Goal: Task Accomplishment & Management: Manage account settings

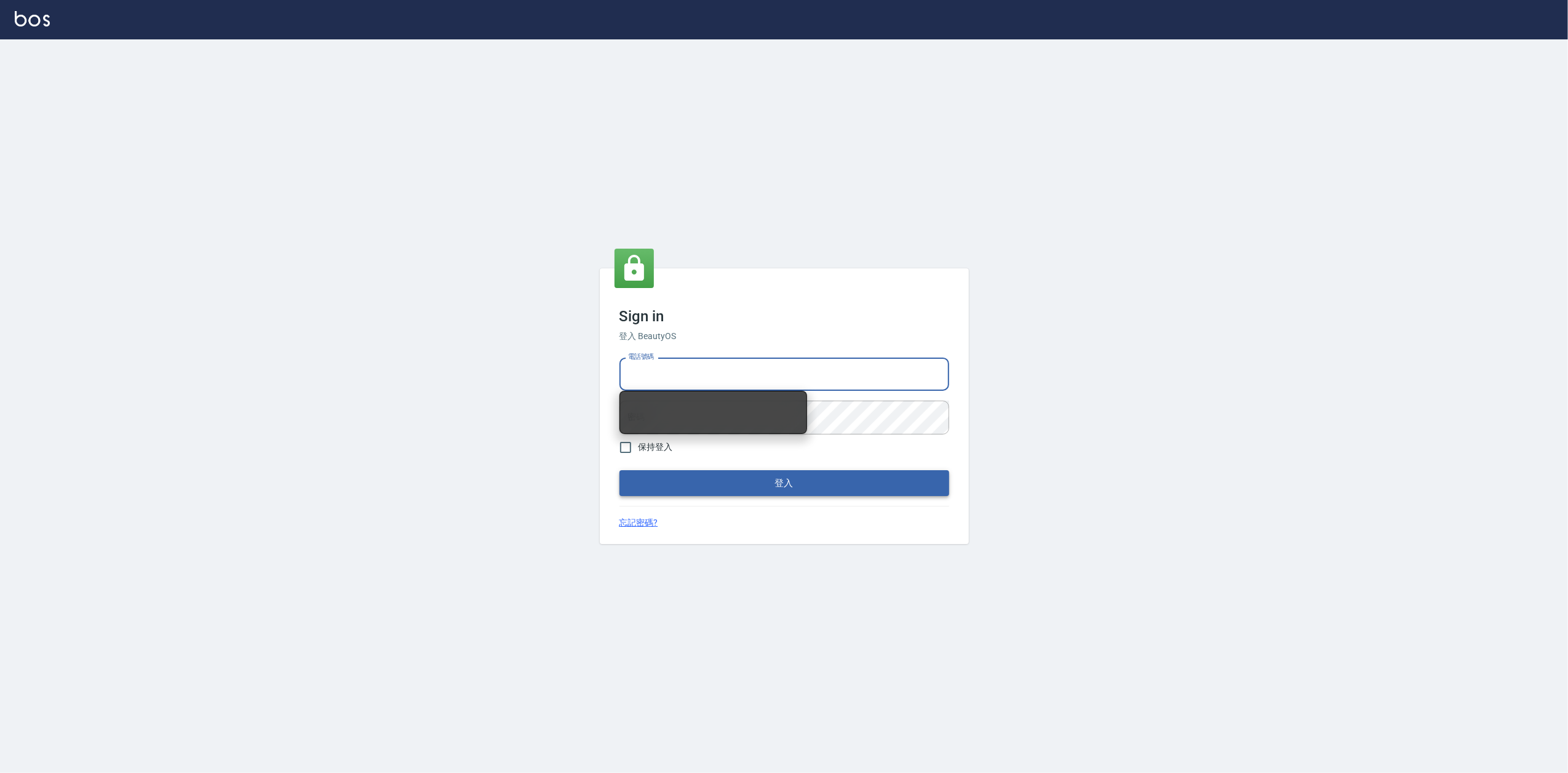
type input "0919656390"
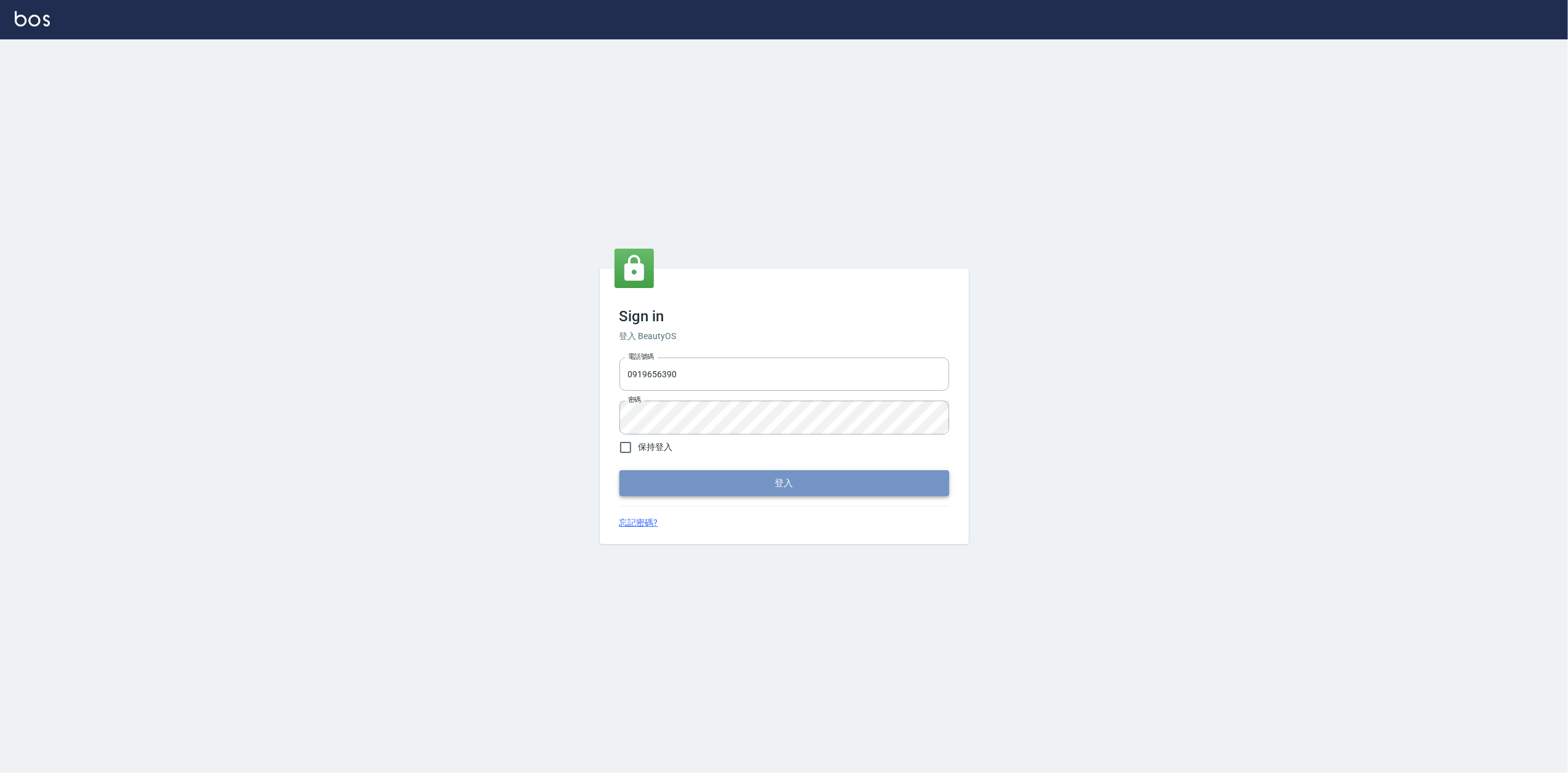
click at [798, 489] on button "登入" at bounding box center [784, 483] width 330 height 26
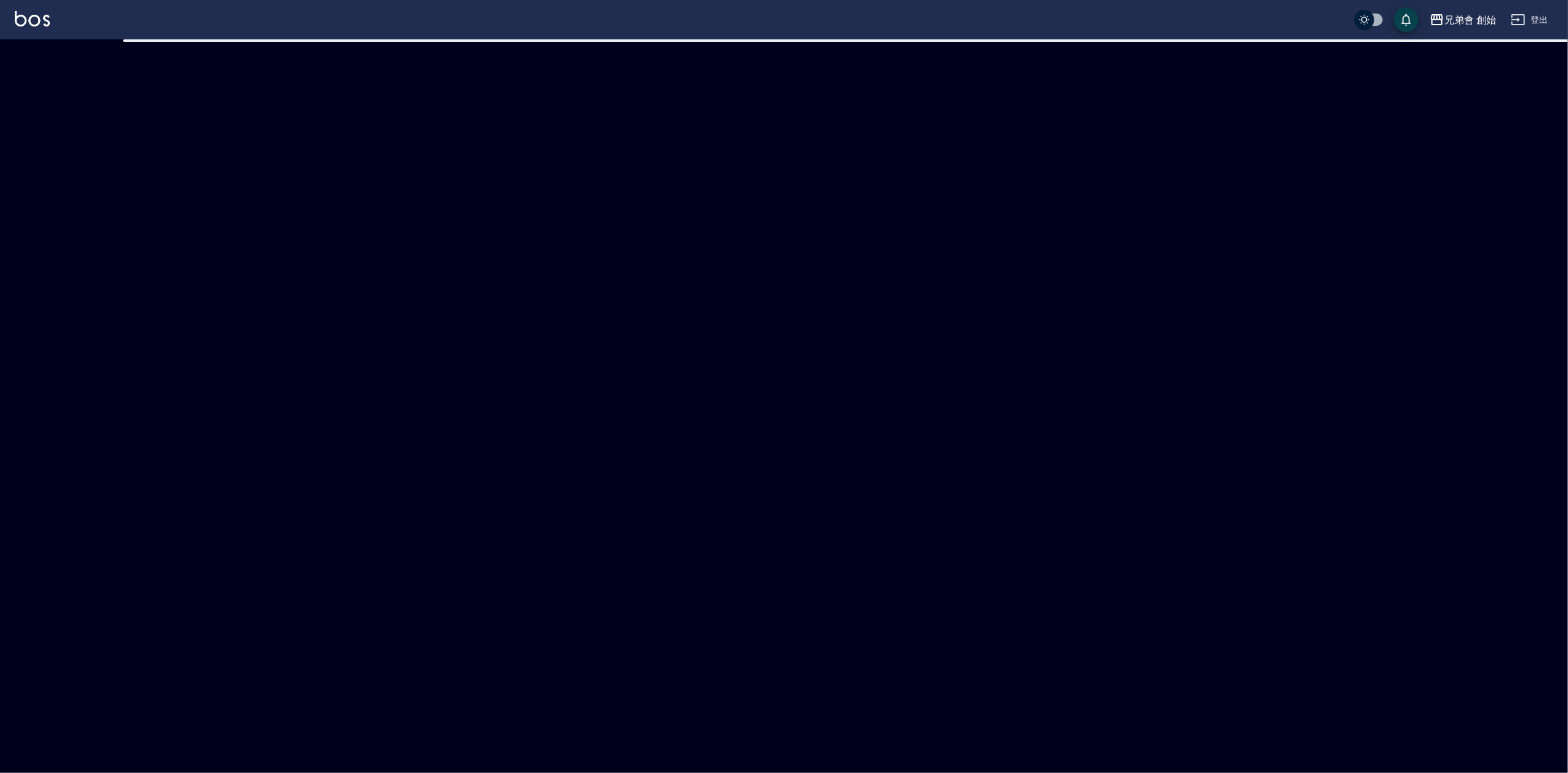
checkbox input "true"
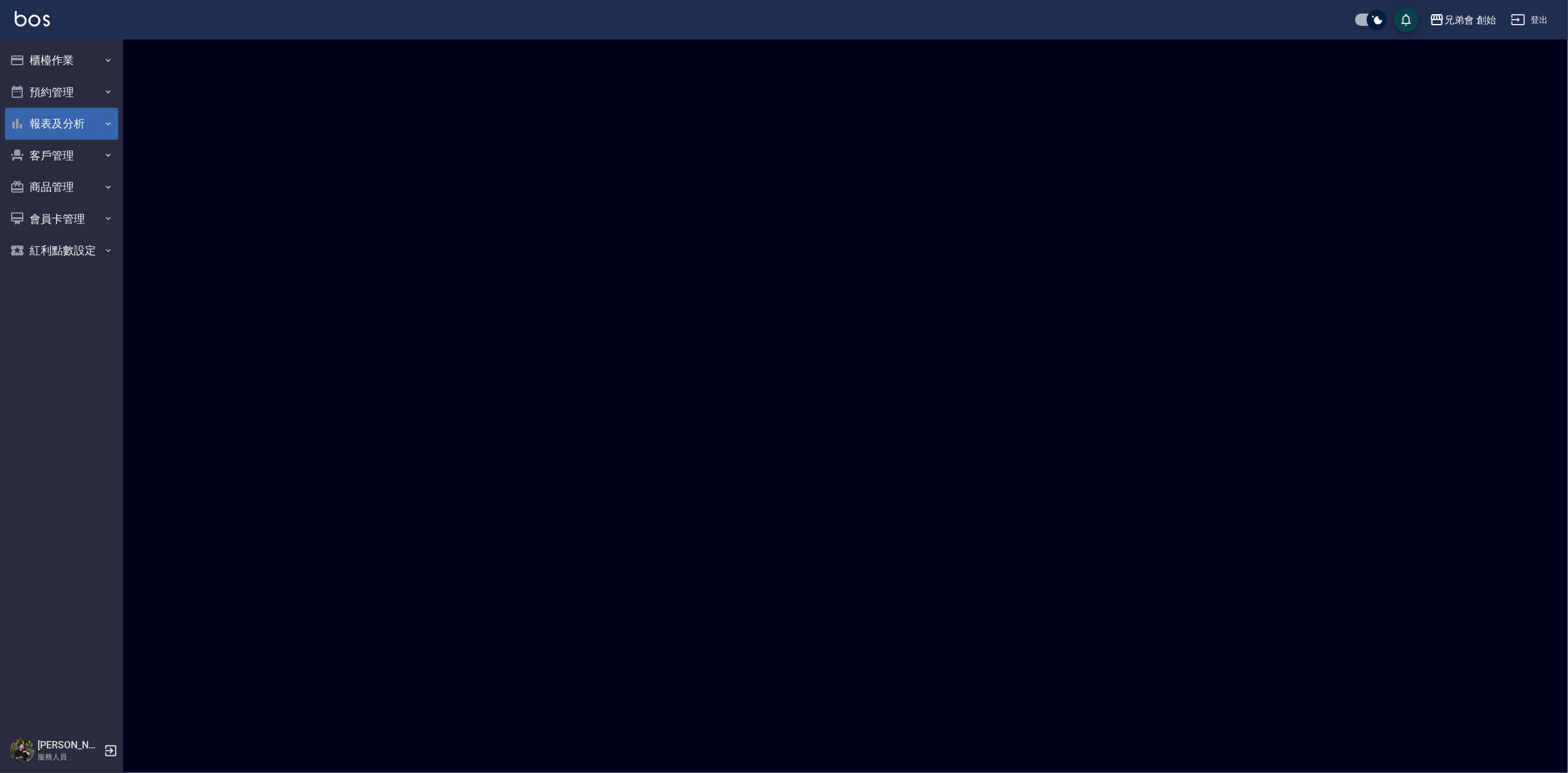
click at [54, 100] on button "預約管理" at bounding box center [62, 92] width 113 height 32
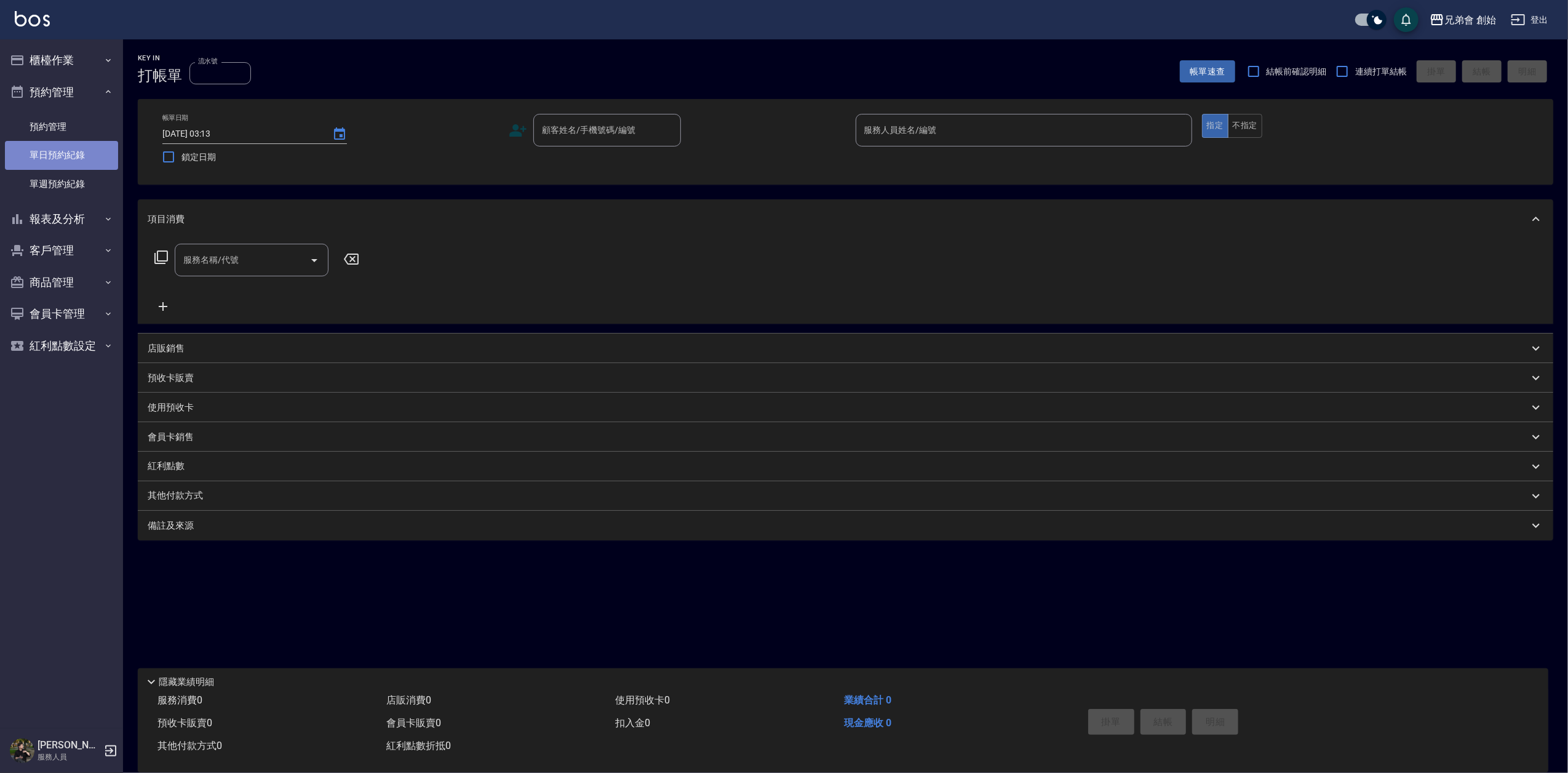
click at [72, 150] on link "單日預約紀錄" at bounding box center [62, 154] width 113 height 28
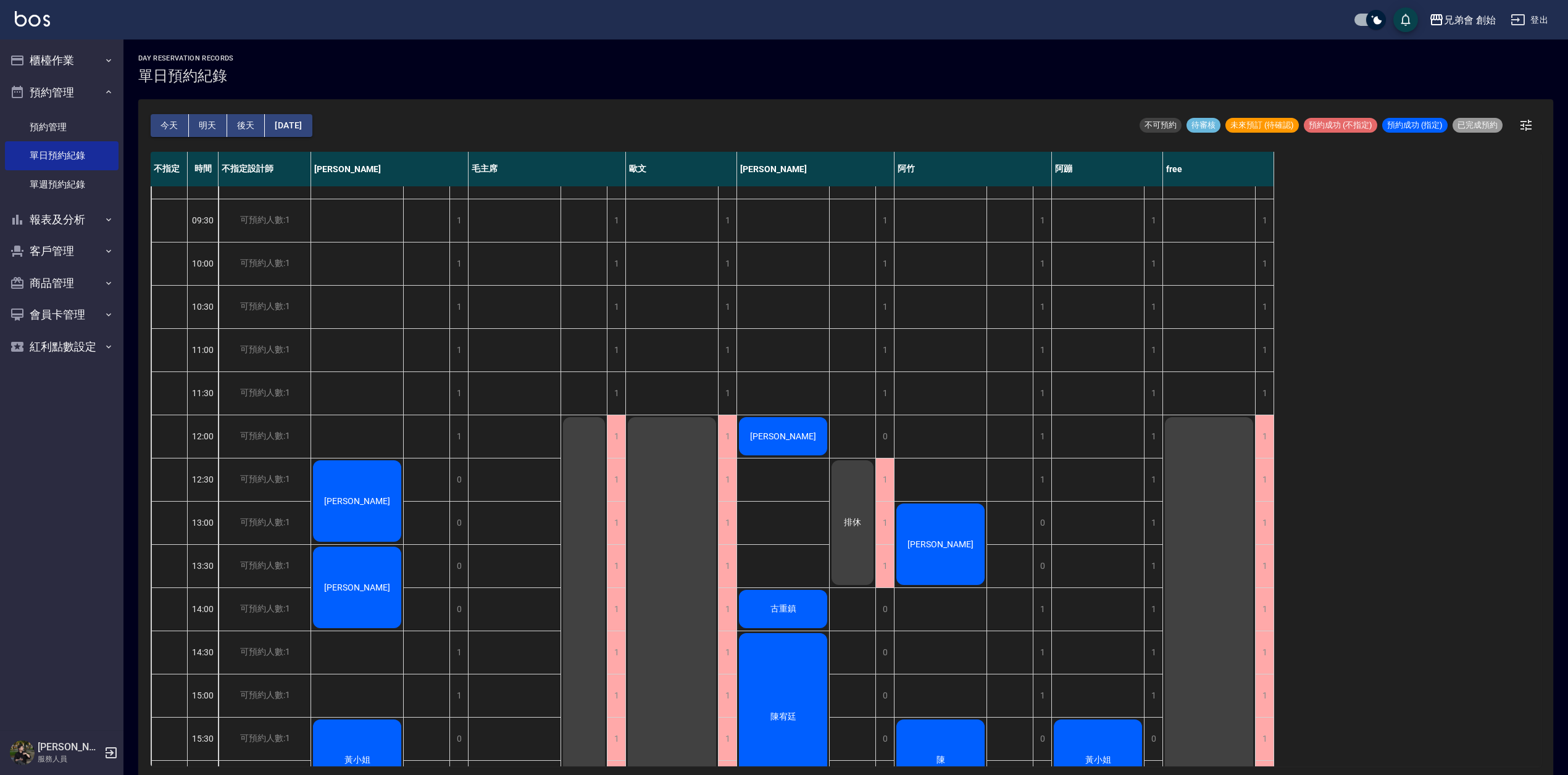
scroll to position [329, 0]
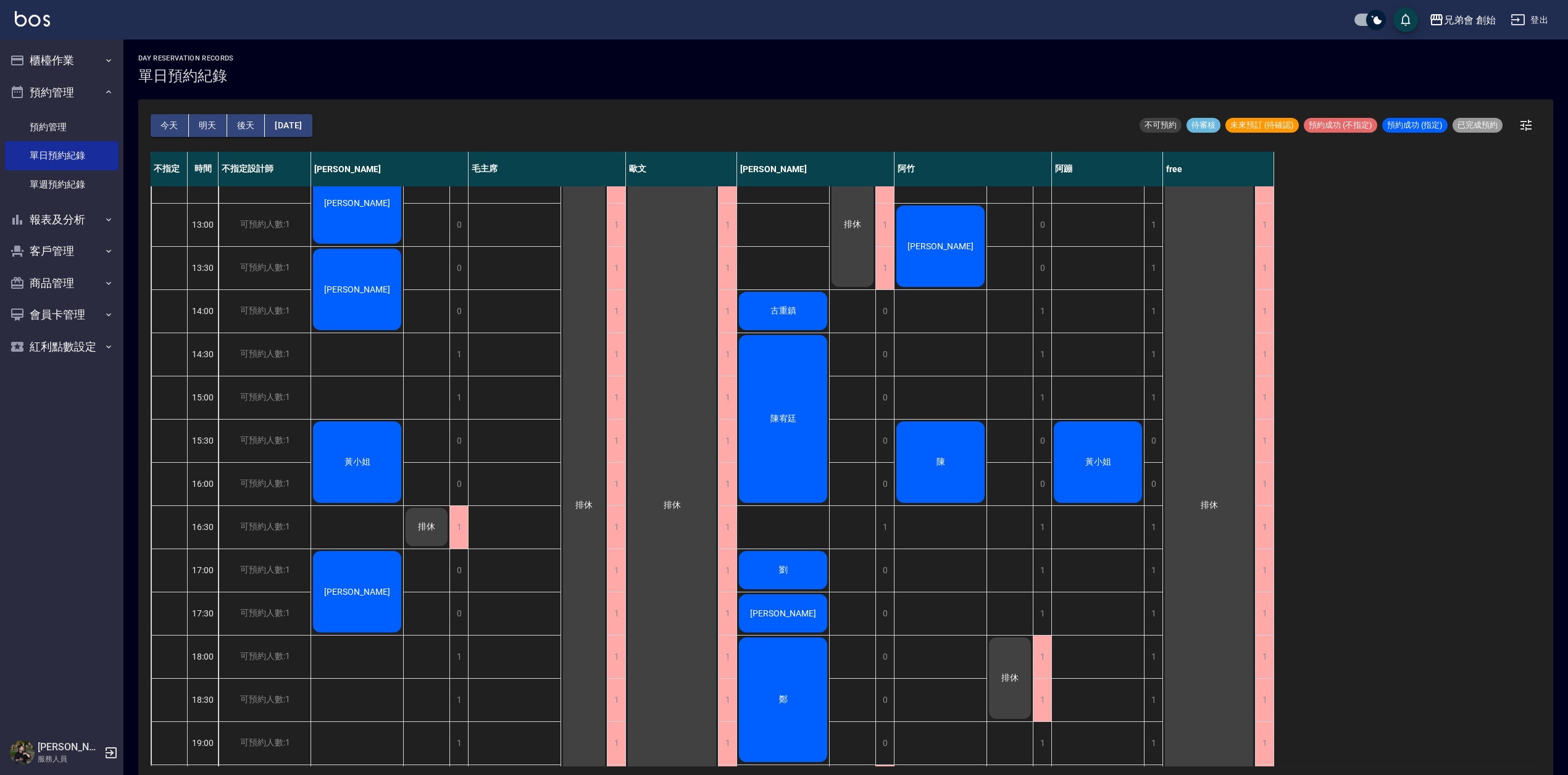
click at [358, 246] on div "[PERSON_NAME]" at bounding box center [357, 203] width 92 height 85
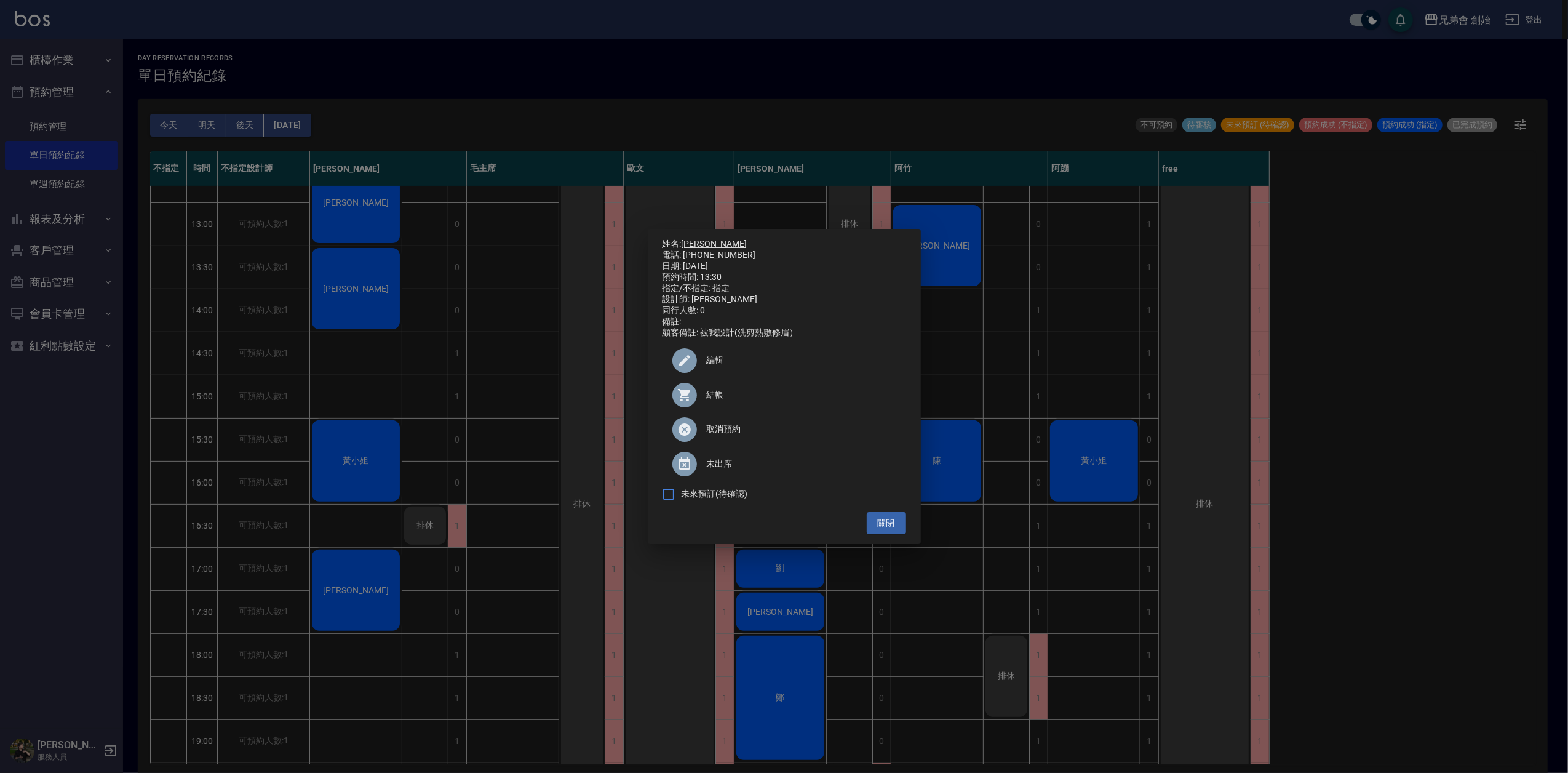
click at [694, 239] on link "[PERSON_NAME]" at bounding box center [714, 244] width 66 height 10
click at [258, 313] on div "姓名: [PERSON_NAME] 電話: [PHONE_NUMBER] 日期: [DATE] 預約時間: 13:30 指定/不指定: 指定 設計師: [PE…" at bounding box center [784, 386] width 1568 height 773
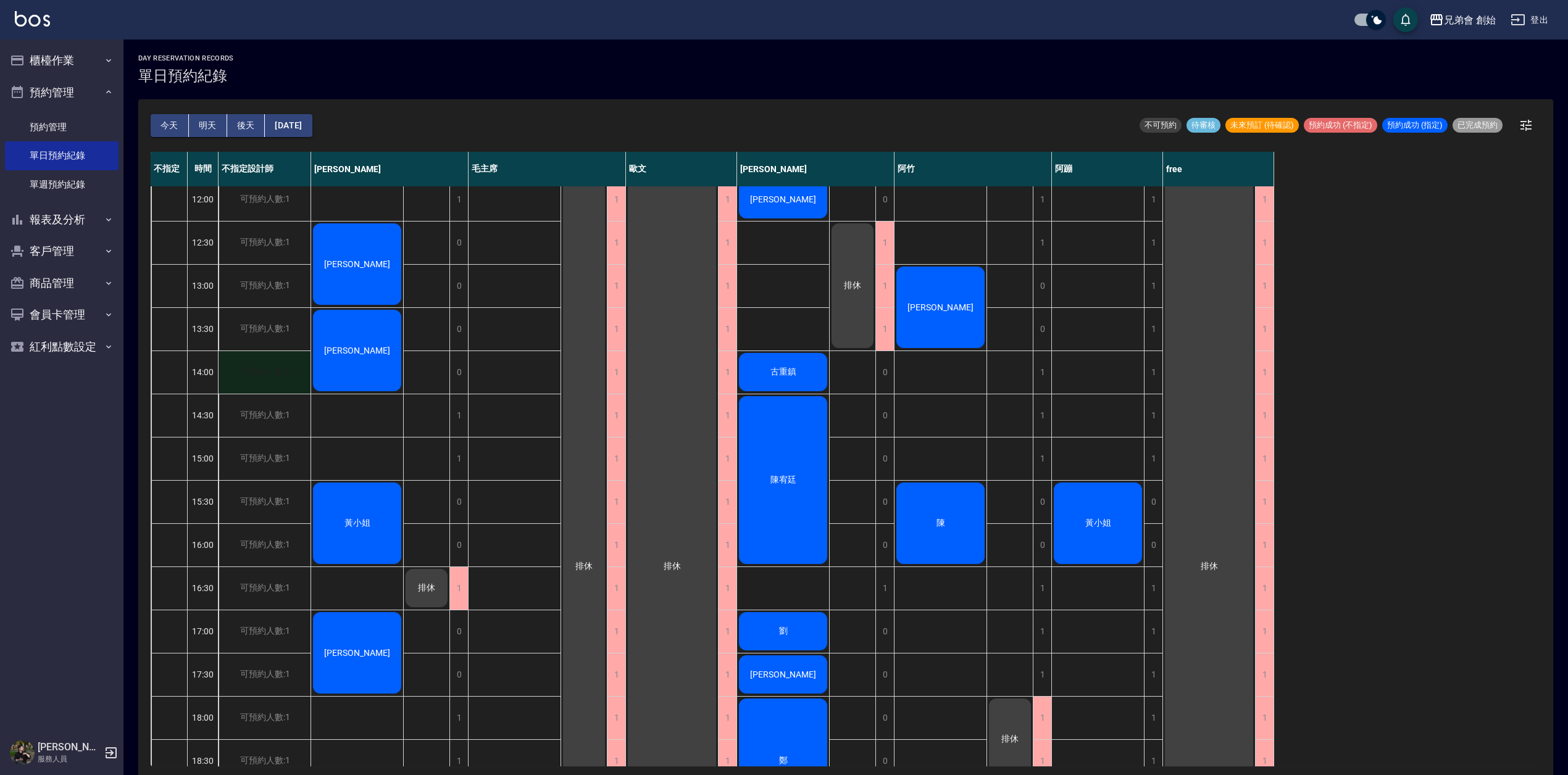
scroll to position [0, 0]
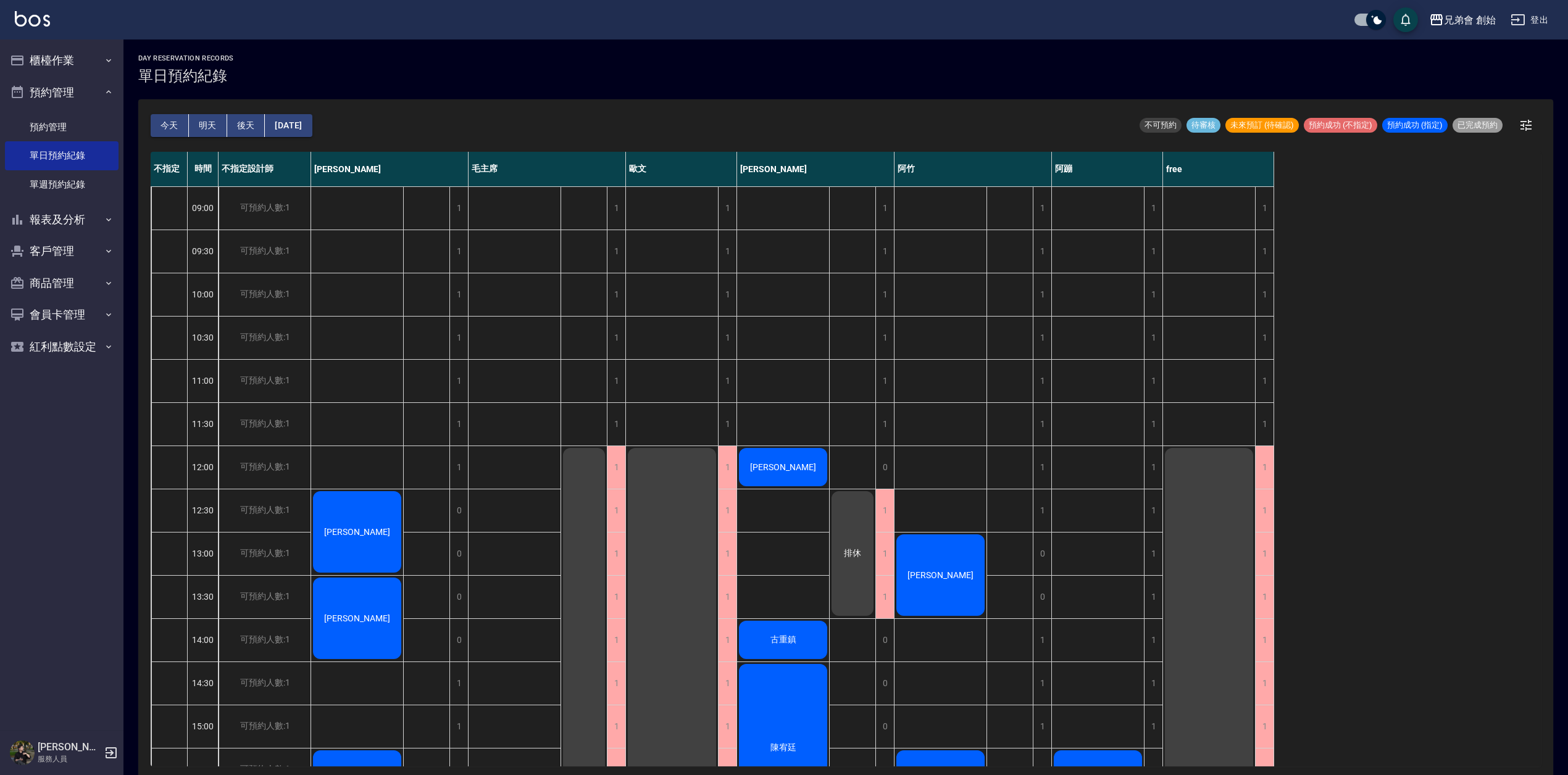
click at [362, 524] on div "[PERSON_NAME]" at bounding box center [357, 532] width 92 height 85
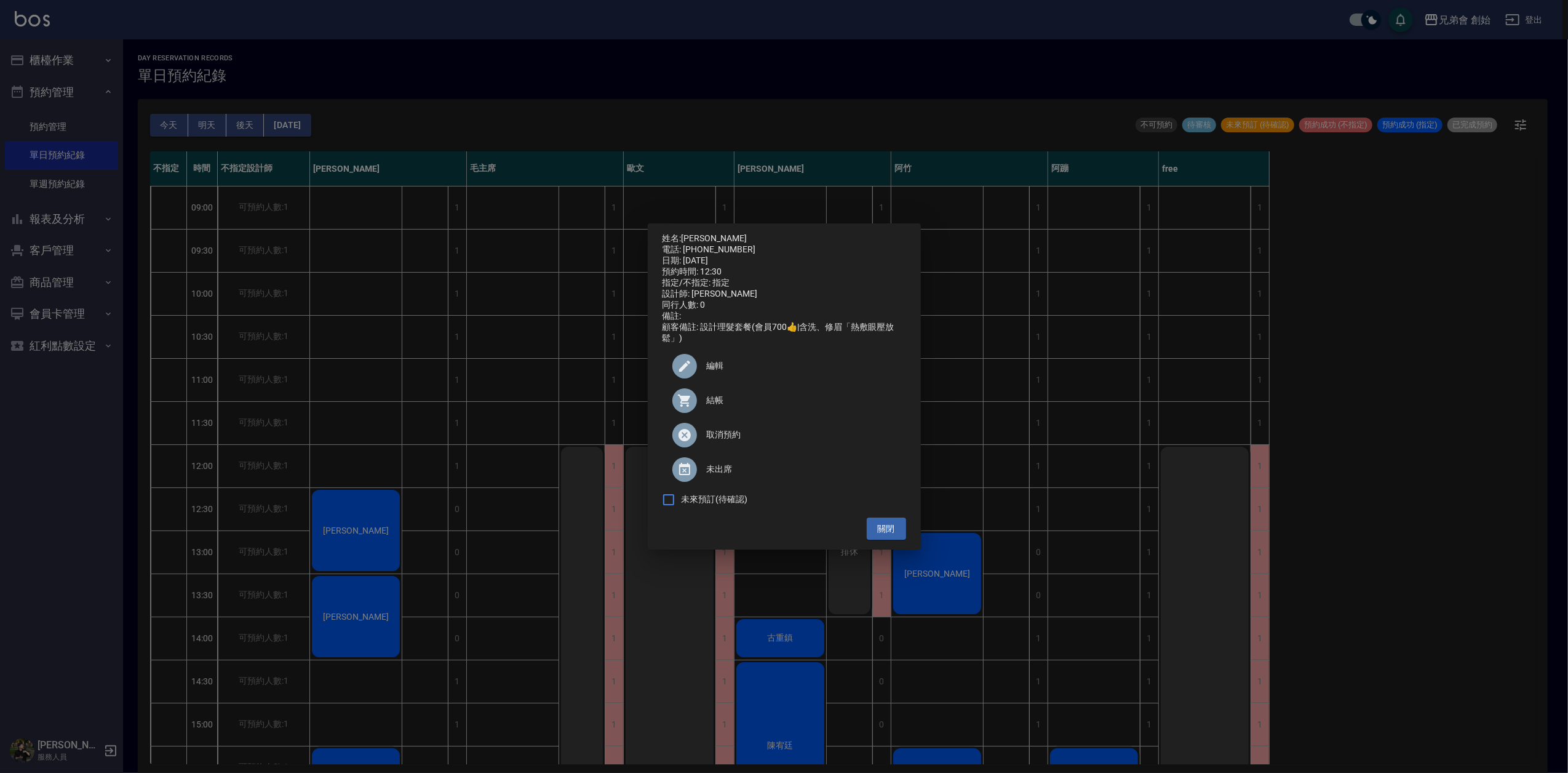
click at [487, 371] on div "姓名: [PERSON_NAME] 電話: [PHONE_NUMBER] 日期: [DATE] 預約時間: 12:30 指定/不指定: 指定 設計師: [PE…" at bounding box center [784, 386] width 1568 height 773
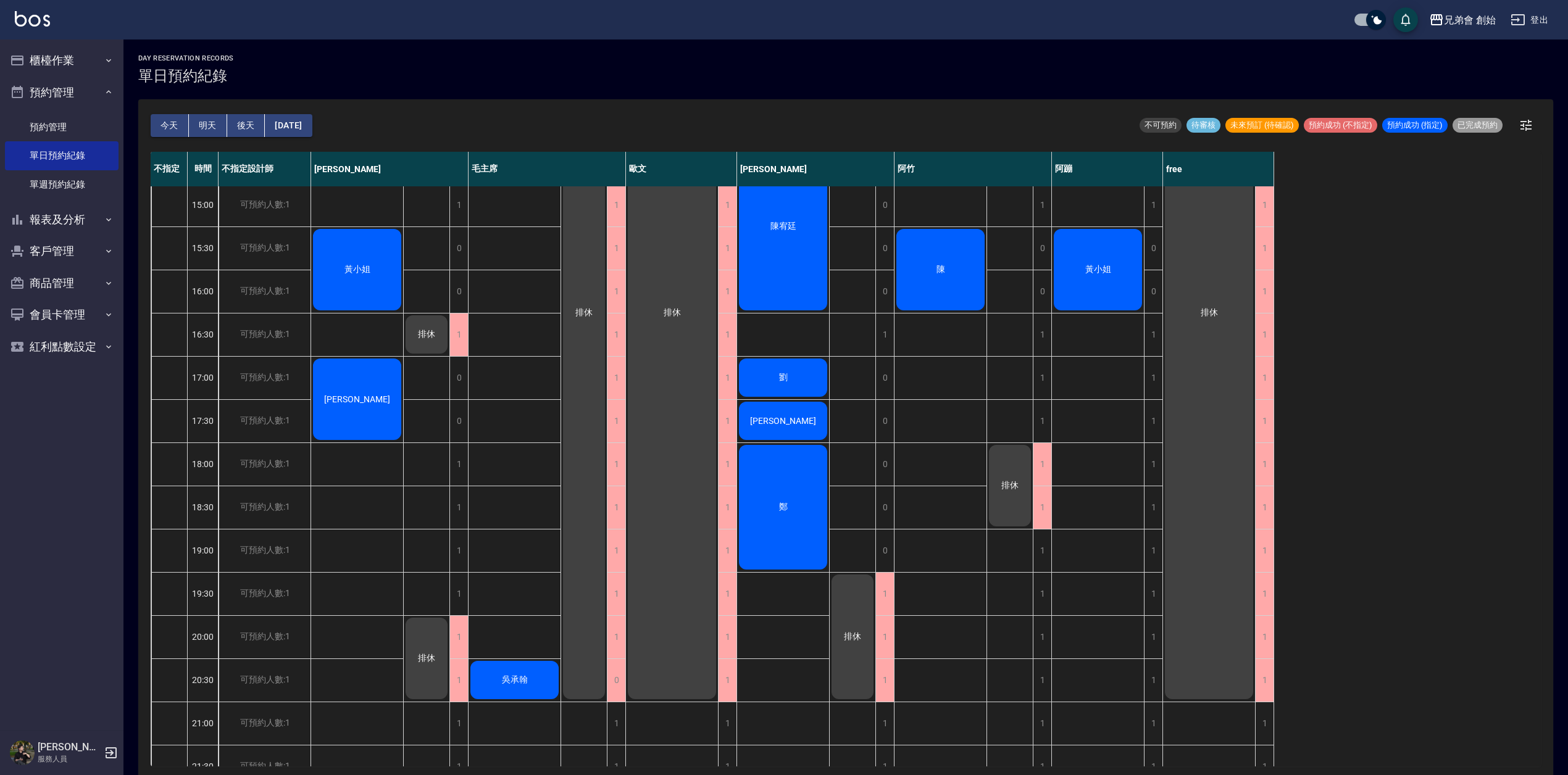
scroll to position [192, 0]
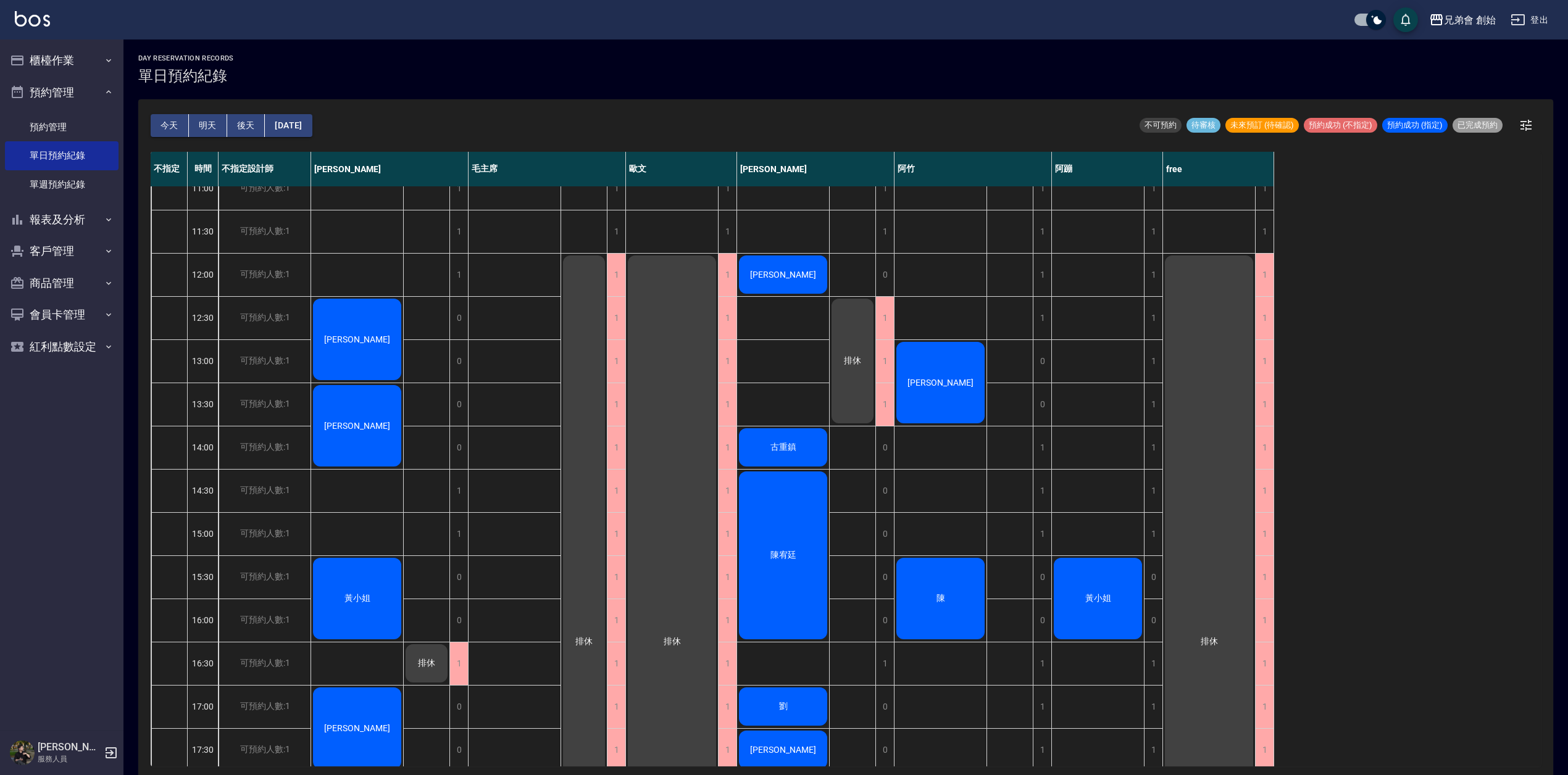
drag, startPoint x: 492, startPoint y: 48, endPoint x: 519, endPoint y: 123, distance: 79.7
click at [496, 48] on div "day Reservation records 單日預約紀錄 [DATE] [DATE] [DATE] [DATE] 不可預約 待審核 未來預訂 (待確認) …" at bounding box center [845, 409] width 1445 height 739
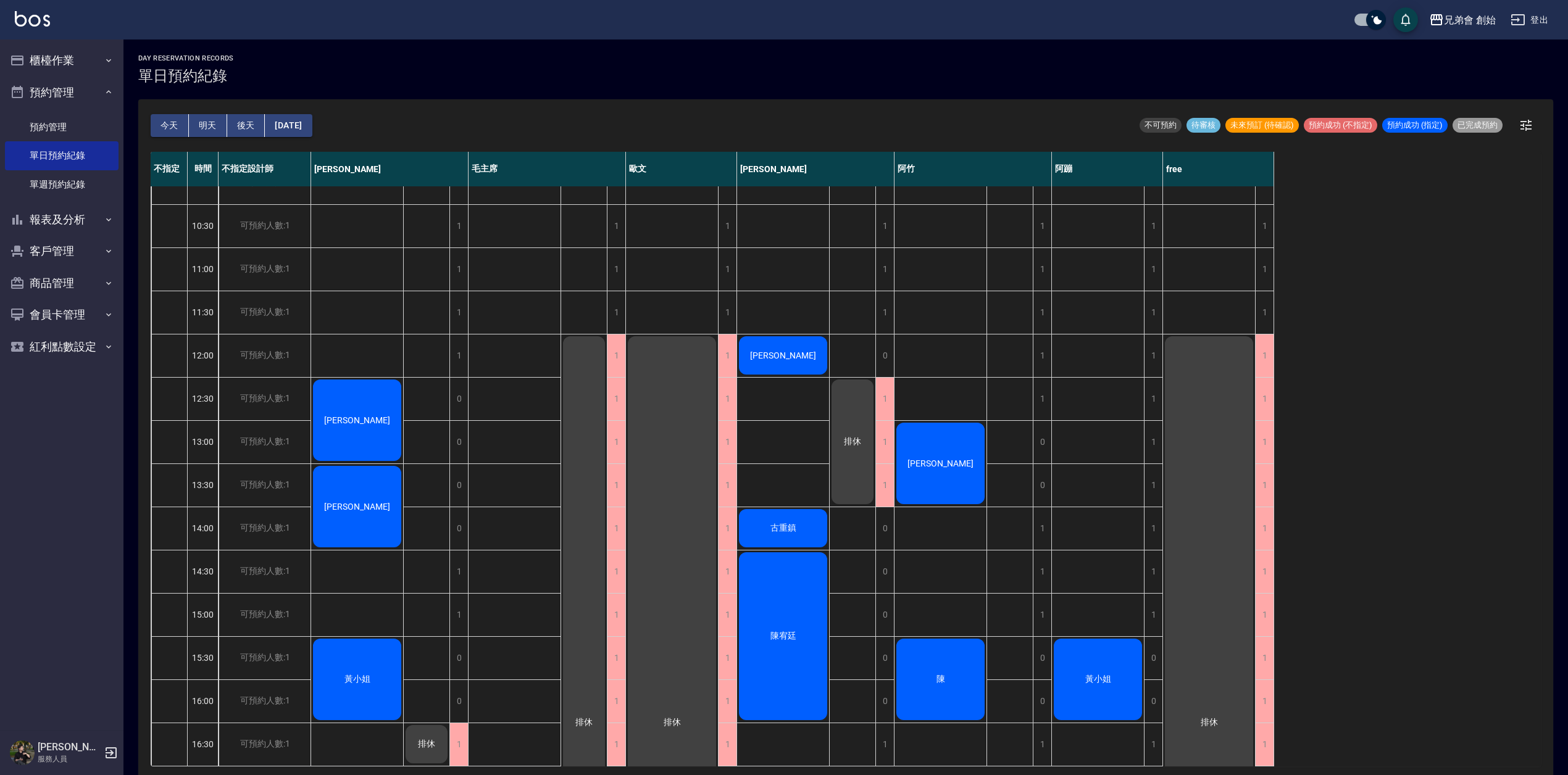
scroll to position [109, 0]
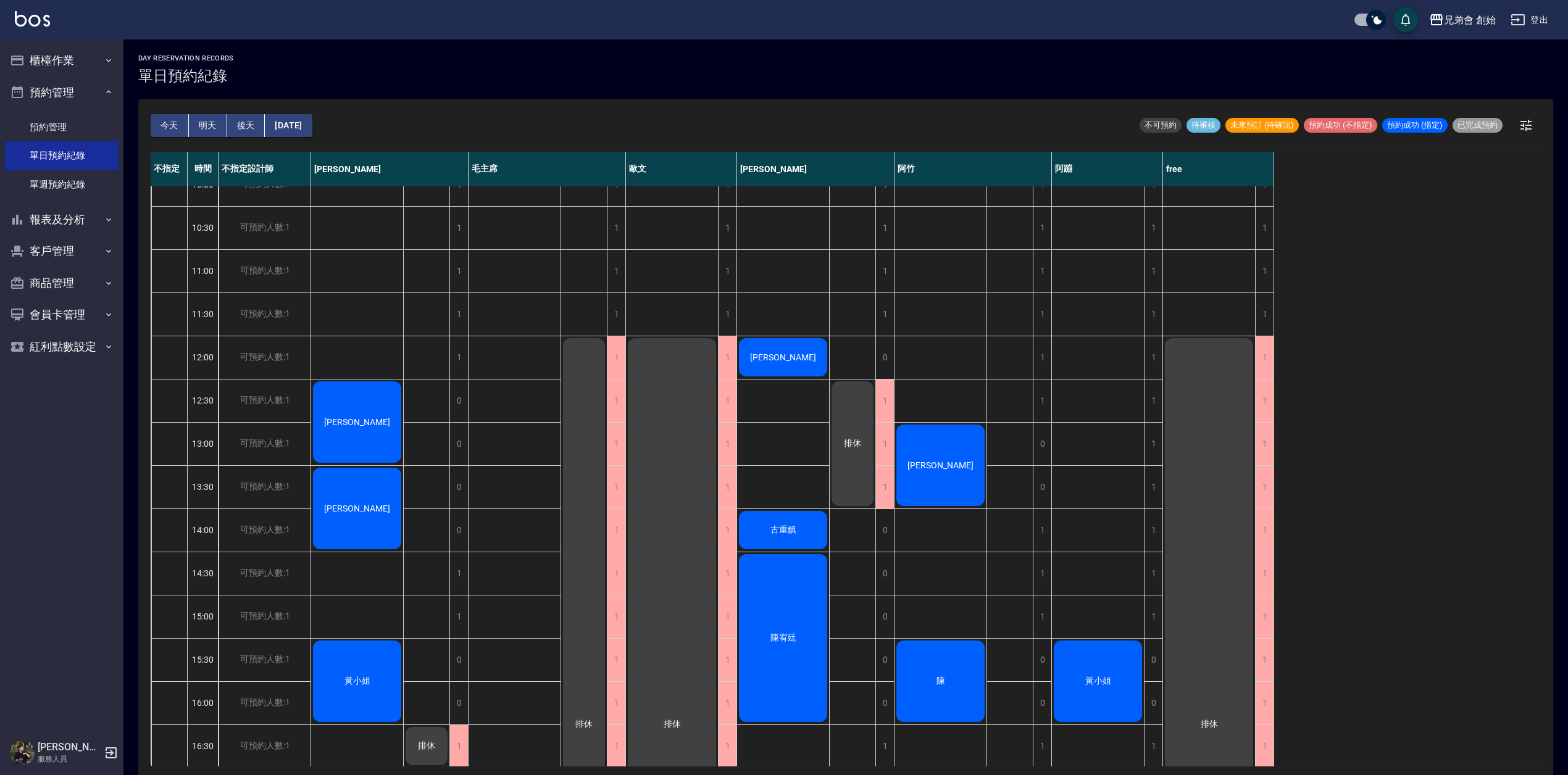
click at [343, 337] on div "[PERSON_NAME] [PERSON_NAME]小姐 [PERSON_NAME]" at bounding box center [357, 702] width 93 height 1253
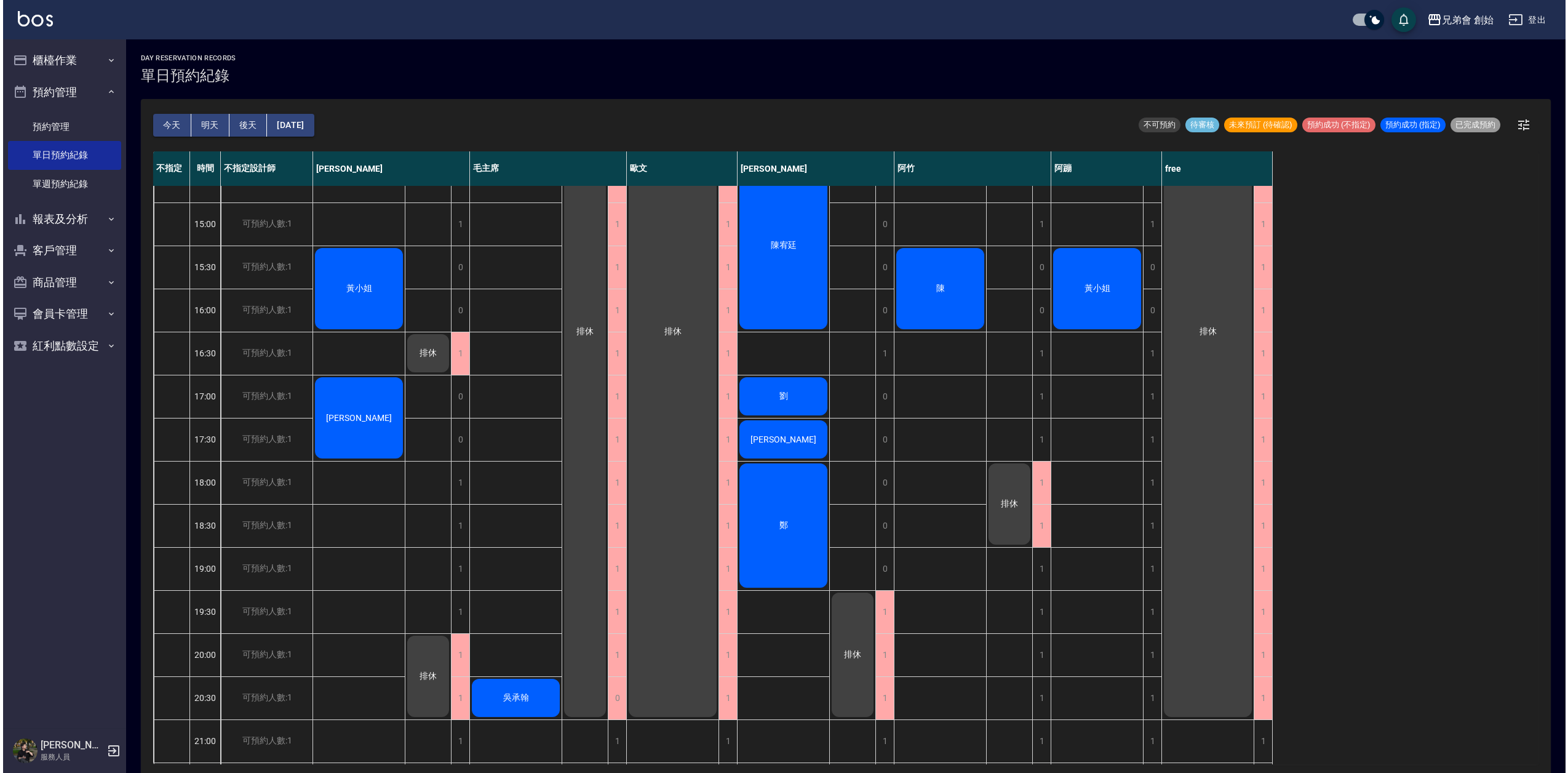
scroll to position [685, 0]
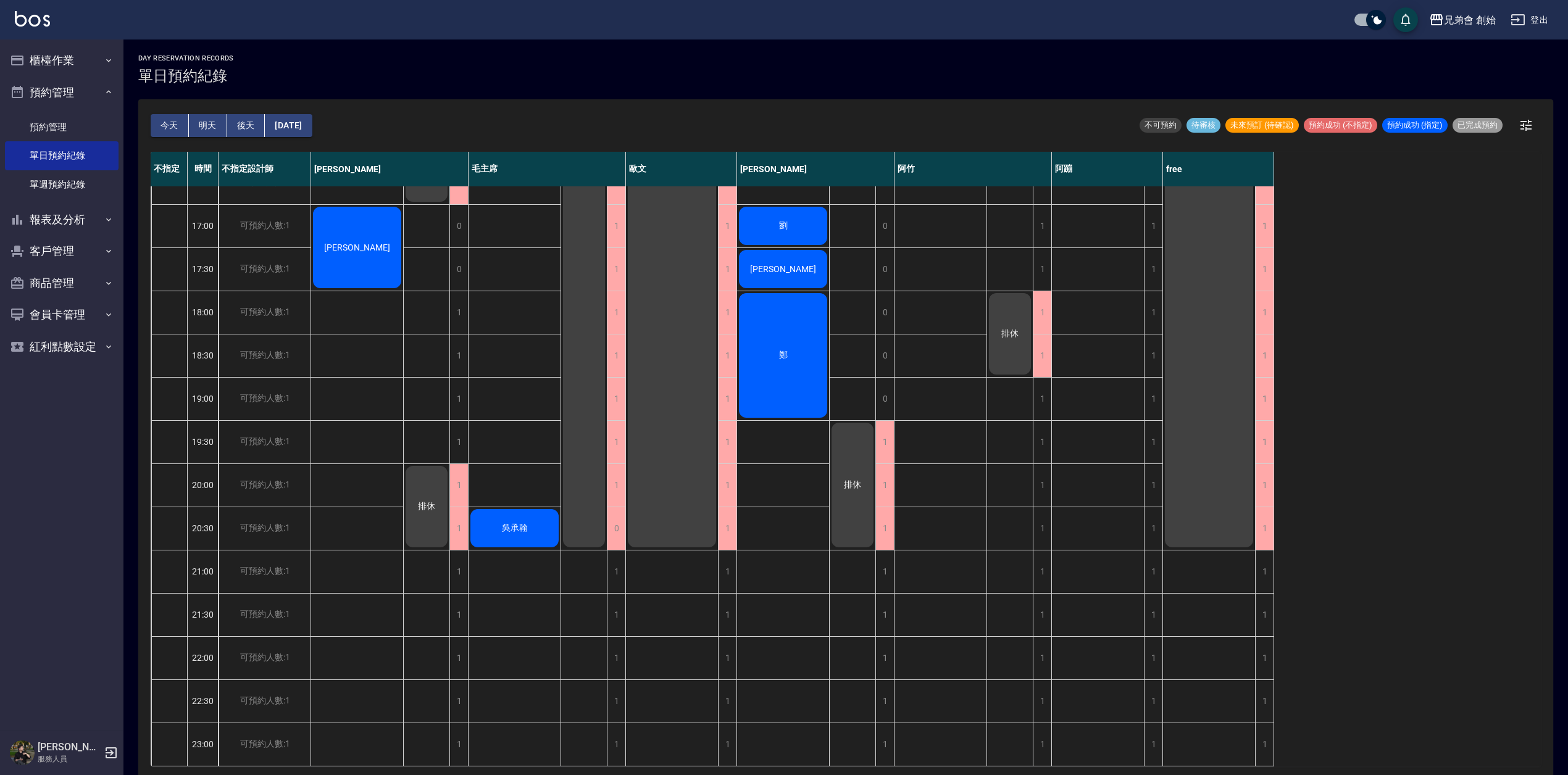
click at [510, 476] on div "吳承翰" at bounding box center [514, 139] width 93 height 1253
click at [343, 475] on div "[PERSON_NAME] [PERSON_NAME]小姐 [PERSON_NAME]" at bounding box center [357, 139] width 93 height 1253
drag, startPoint x: 558, startPoint y: 469, endPoint x: 542, endPoint y: 471, distance: 16.1
click at [556, 469] on div "吳承翰" at bounding box center [514, 139] width 93 height 1253
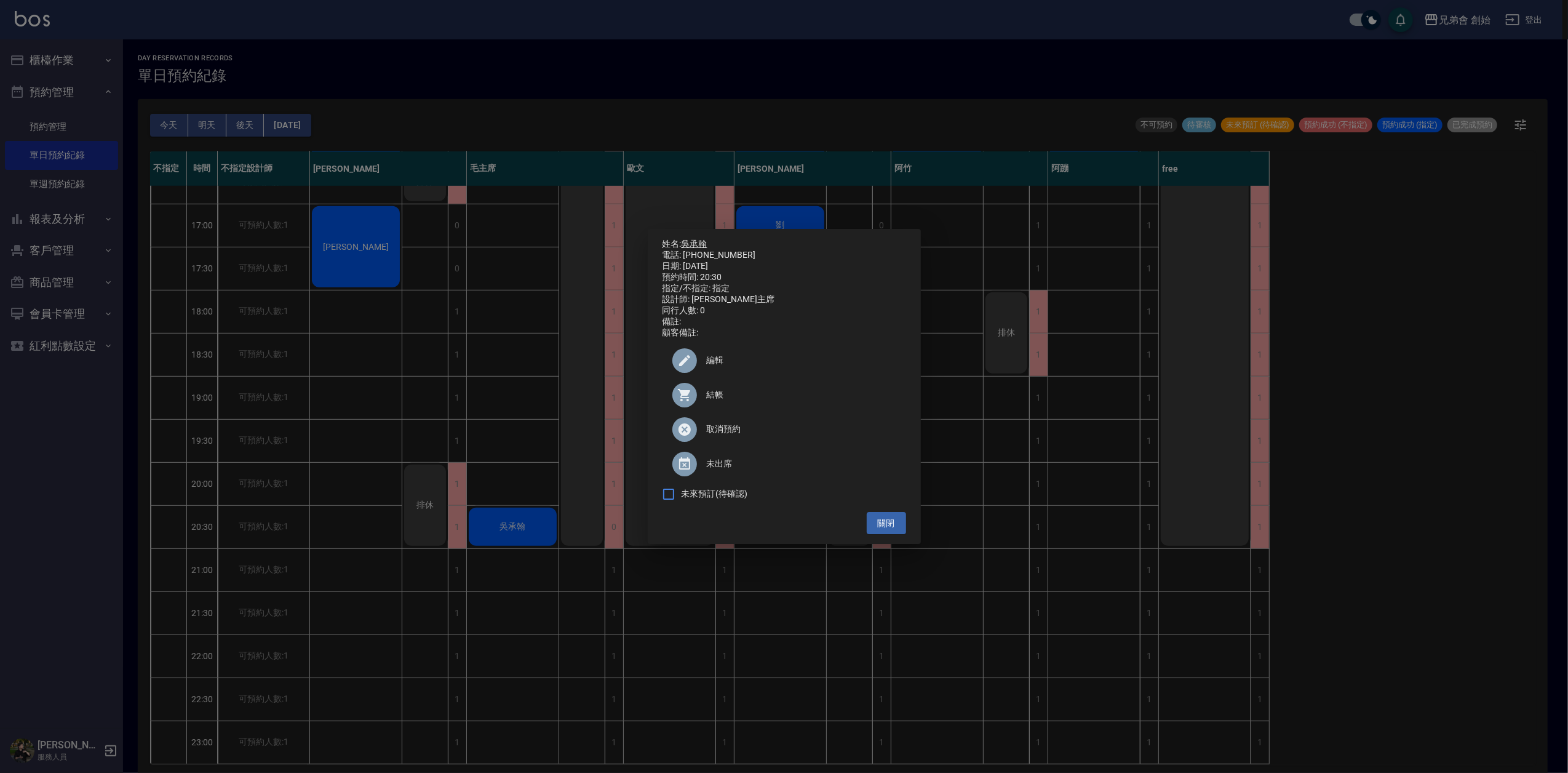
click at [699, 241] on link "吳承翰" at bounding box center [694, 244] width 26 height 10
click at [531, 76] on div "姓名: [PERSON_NAME] 電話: [PHONE_NUMBER] 日期: [DATE] 預約時間: 20:30 指定/不指定: 指定 設計師: [PE…" at bounding box center [784, 386] width 1568 height 773
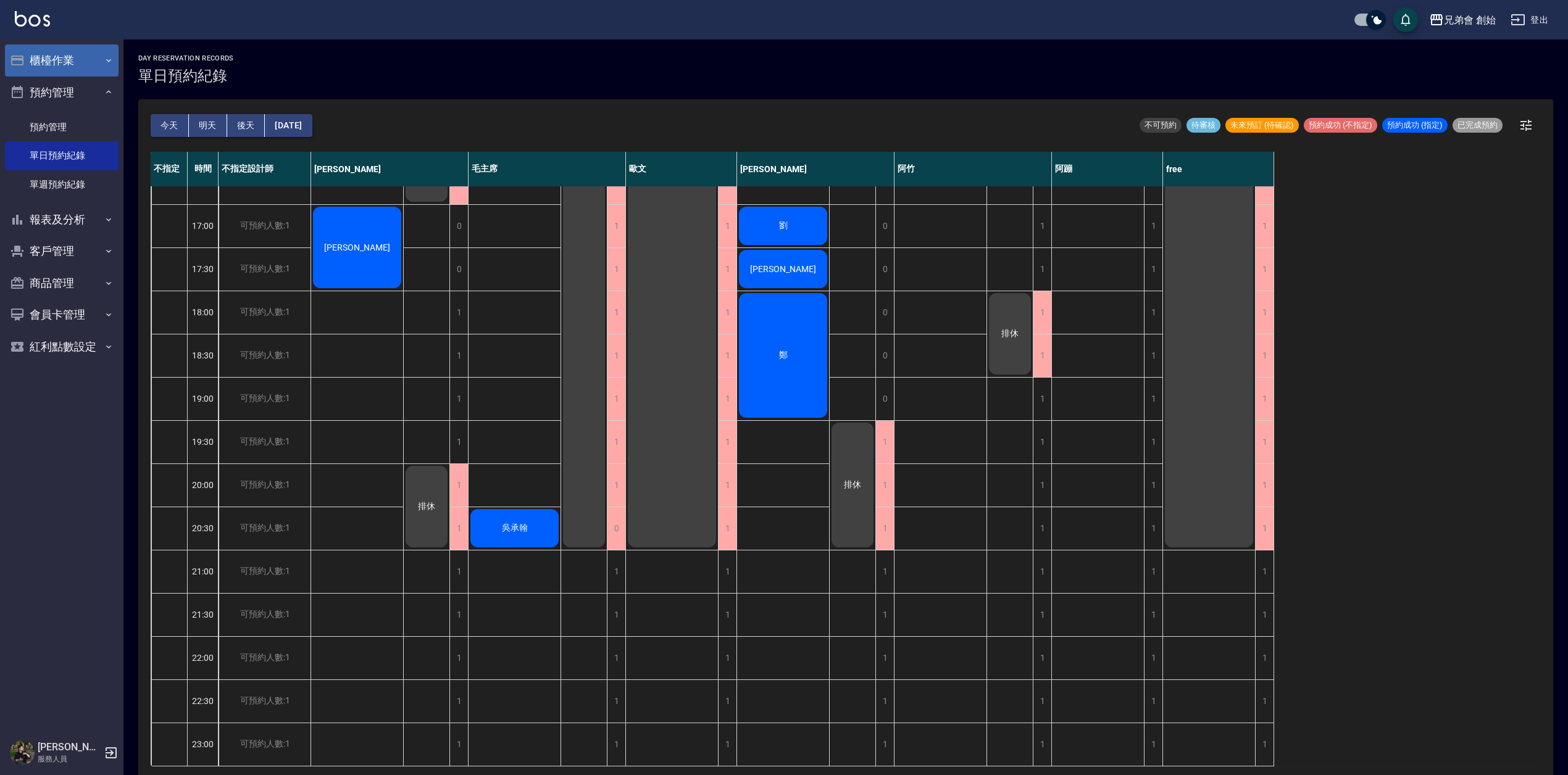
click at [50, 67] on button "櫃檯作業" at bounding box center [62, 61] width 114 height 32
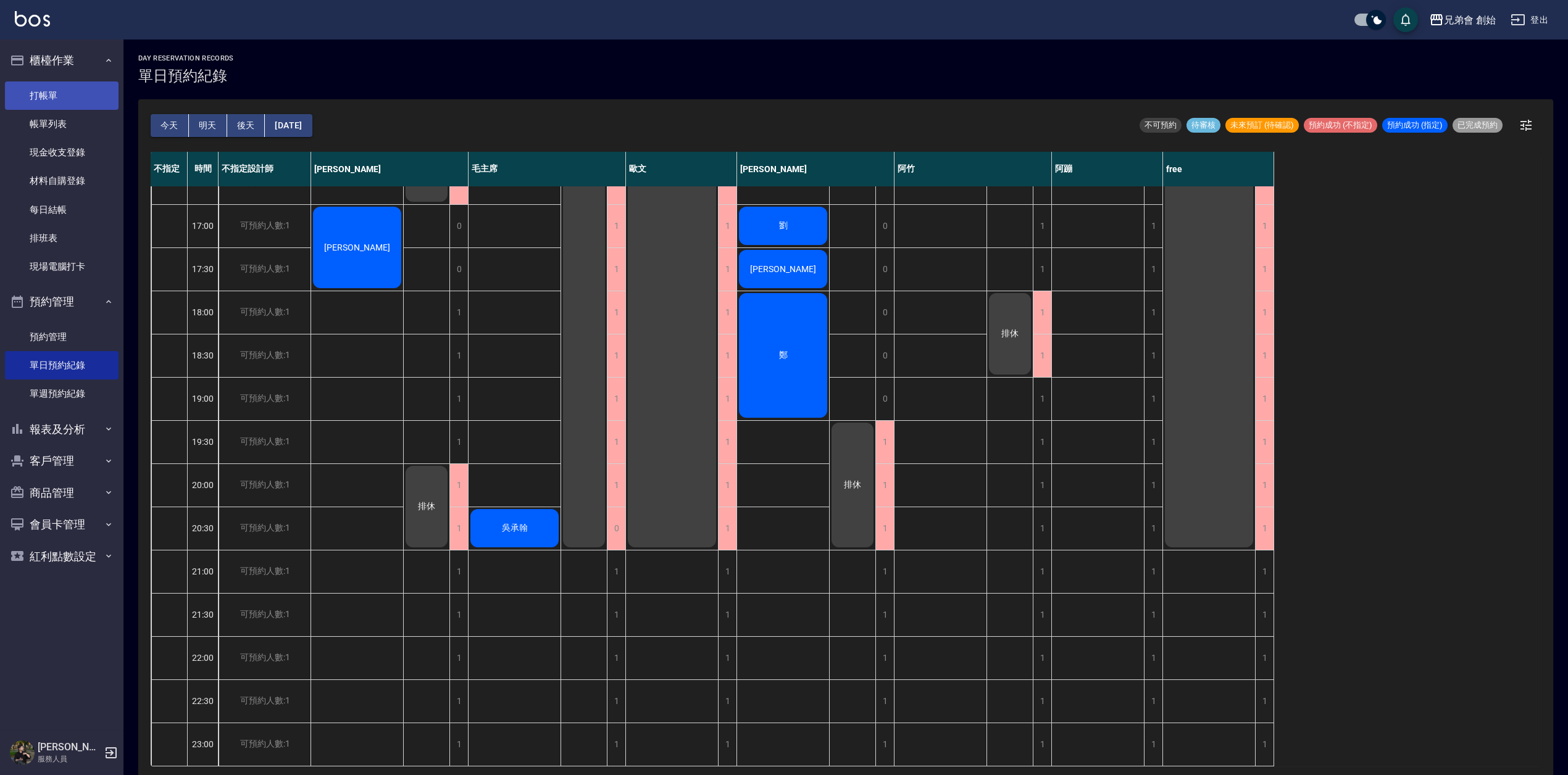
click at [85, 99] on link "打帳單" at bounding box center [62, 95] width 114 height 28
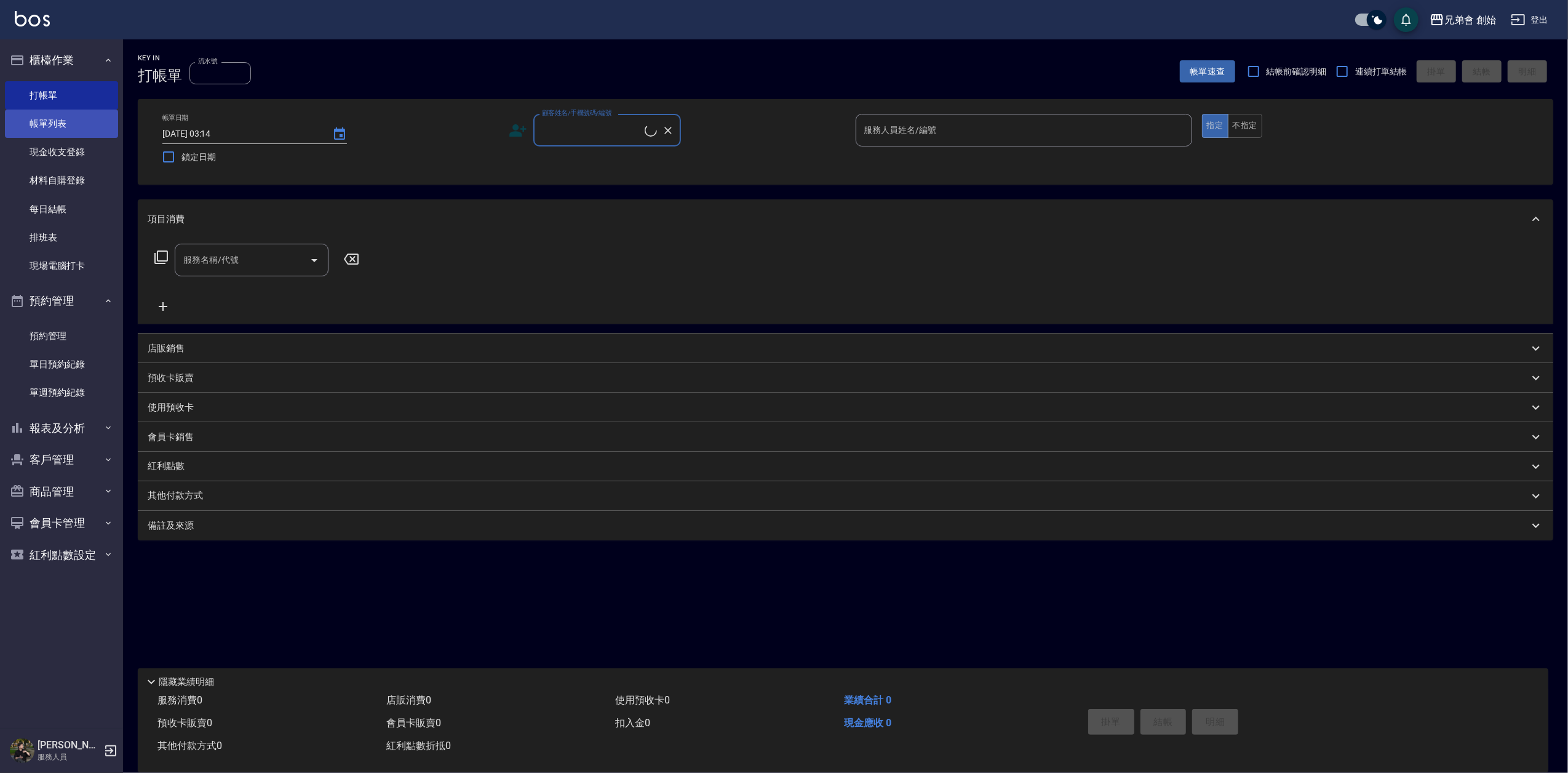
click at [71, 119] on link "帳單列表" at bounding box center [62, 123] width 113 height 28
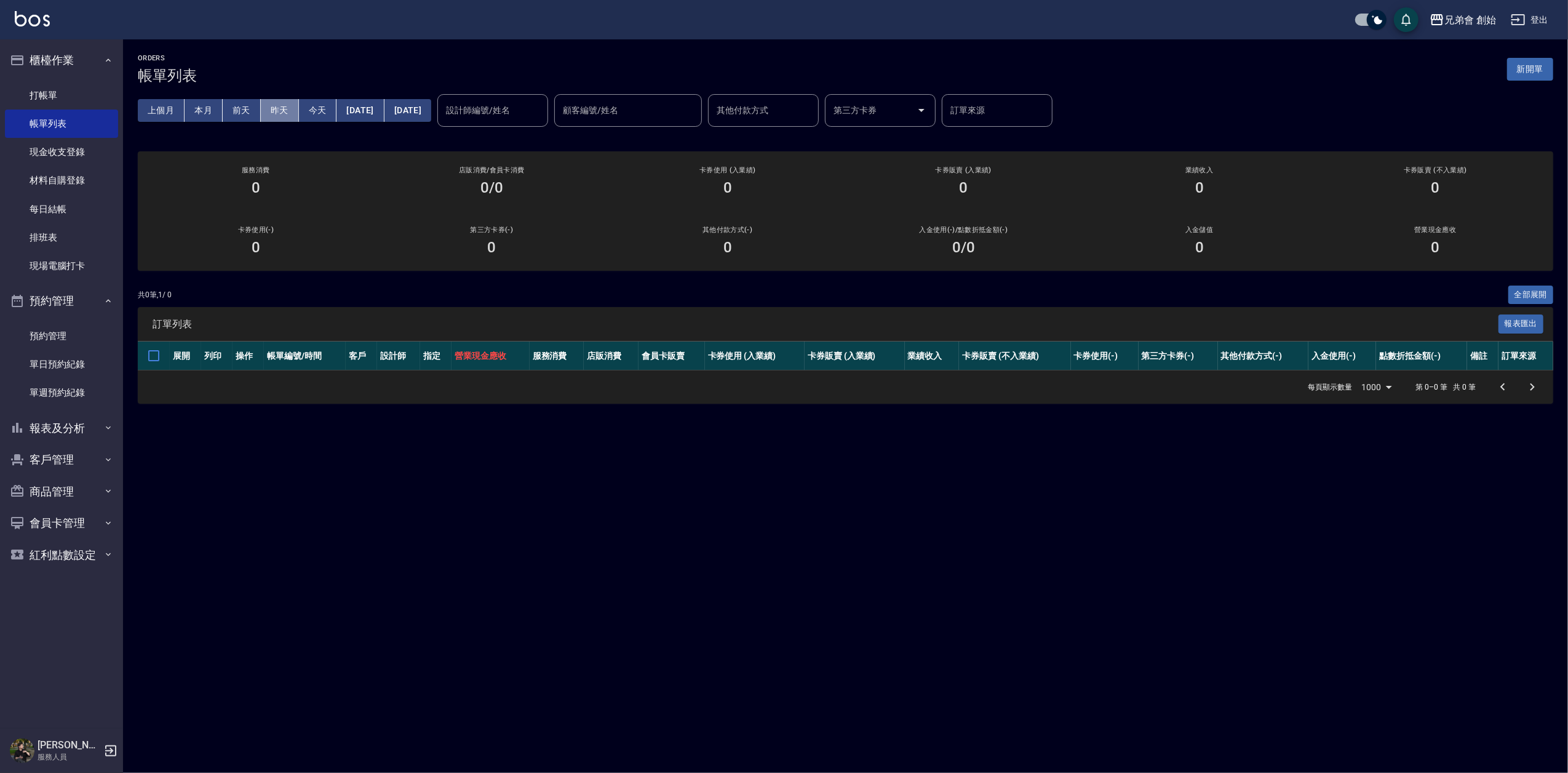
click at [288, 104] on button "昨天" at bounding box center [279, 111] width 38 height 23
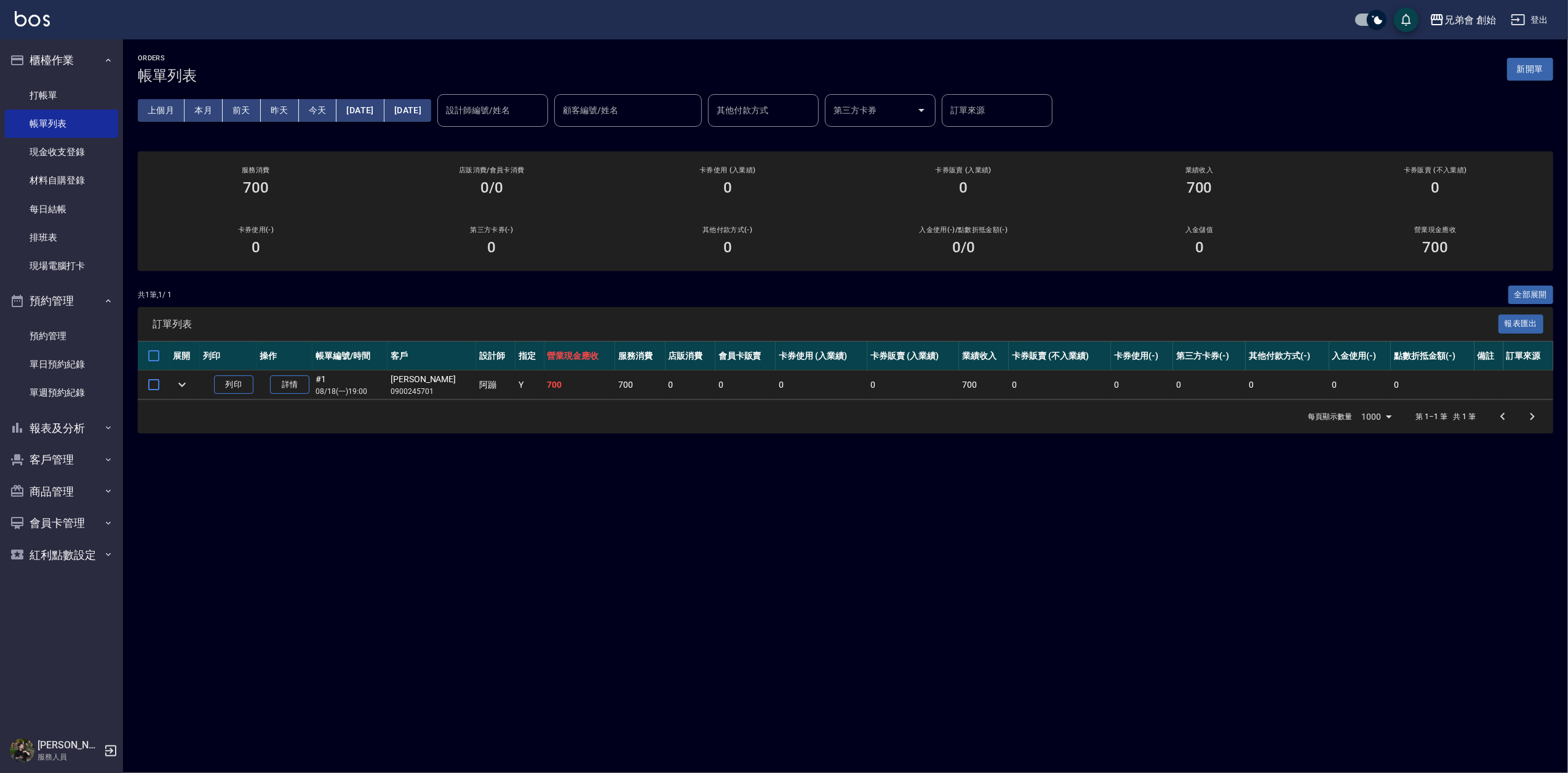
click at [457, 68] on div "ORDERS 帳單列表 新開單" at bounding box center [845, 69] width 1415 height 30
click at [541, 425] on div "每頁顯示數量 1000 1000 第 1–1 筆 共 1 筆" at bounding box center [845, 417] width 1415 height 33
click at [315, 114] on button "今天" at bounding box center [317, 111] width 38 height 23
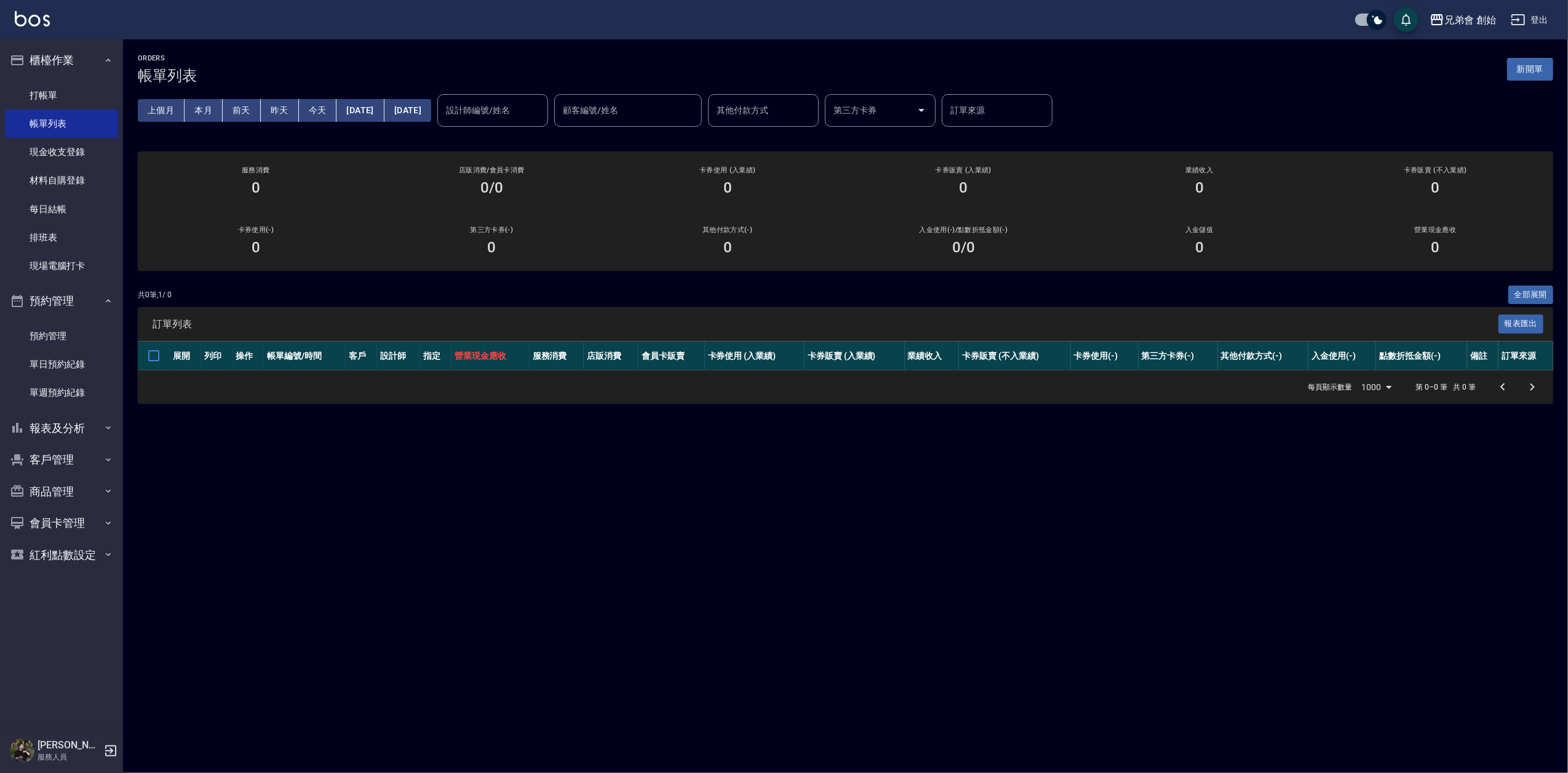
click at [387, 70] on div "ORDERS 帳單列表 新開單" at bounding box center [845, 69] width 1415 height 30
click at [93, 59] on button "櫃檯作業" at bounding box center [62, 60] width 113 height 32
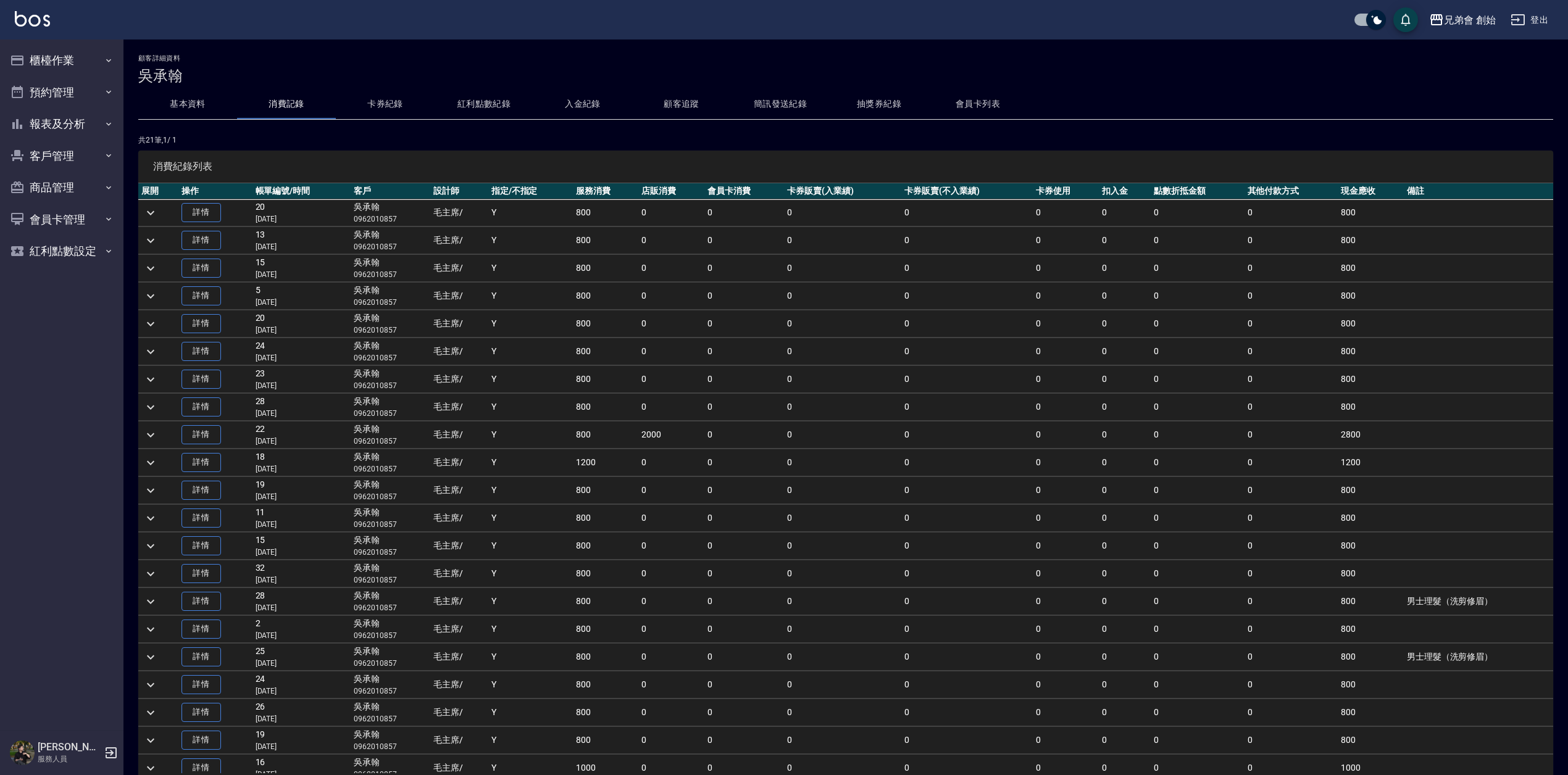
click at [198, 102] on button "基本資料" at bounding box center [187, 104] width 99 height 30
